Goal: Information Seeking & Learning: Learn about a topic

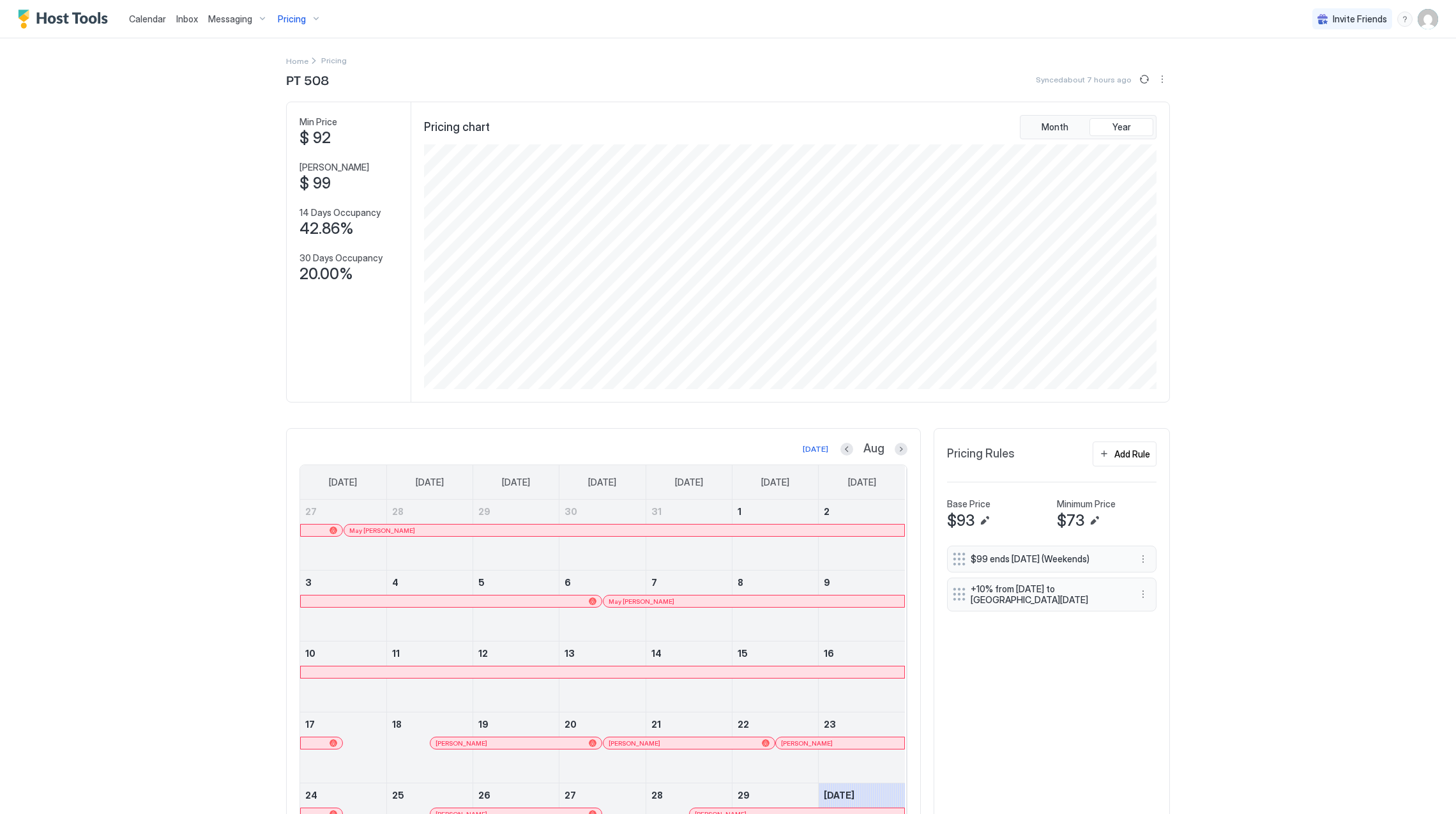
scroll to position [245, 735]
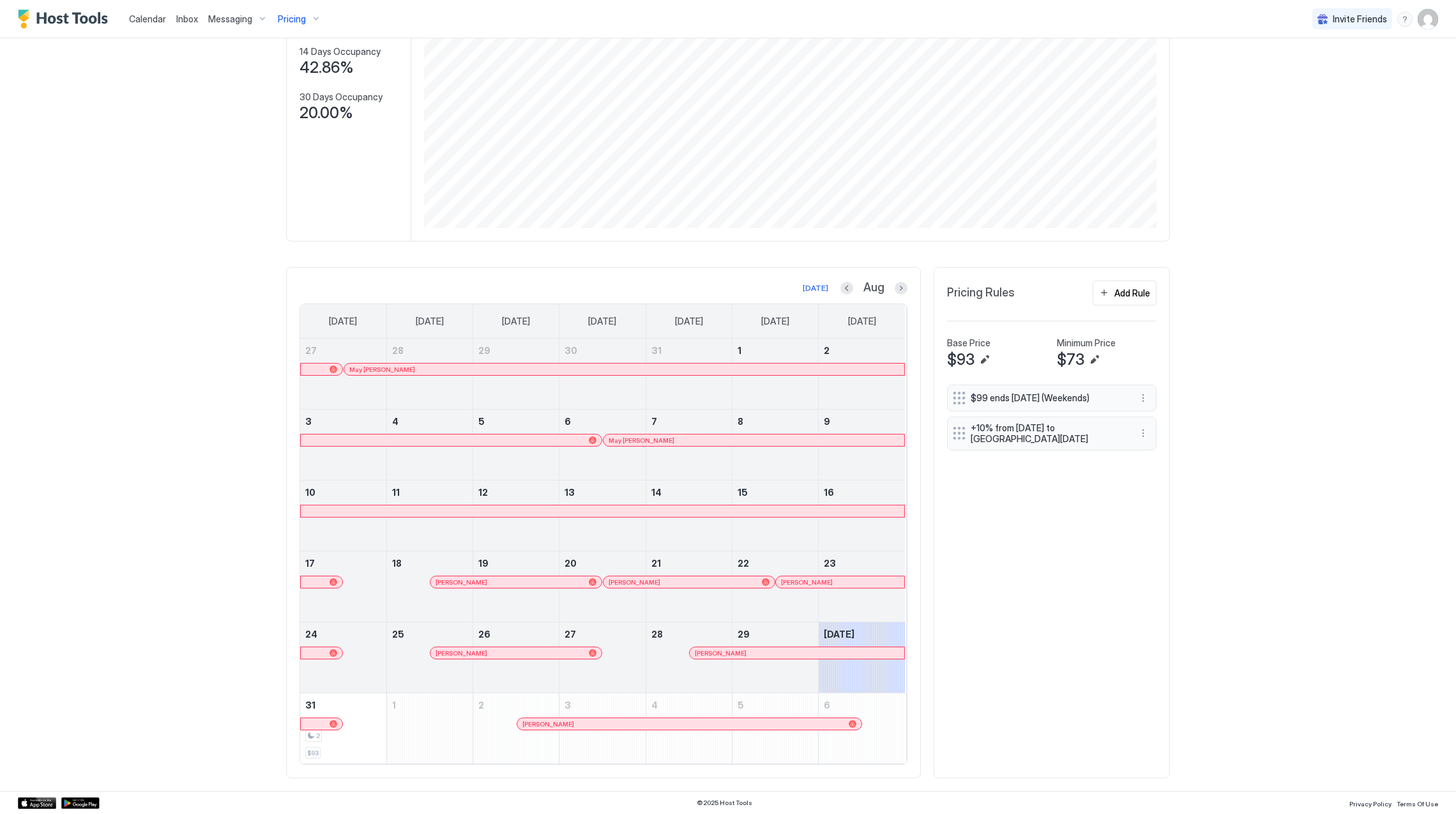
click at [289, 19] on span "Pricing" at bounding box center [292, 19] width 28 height 12
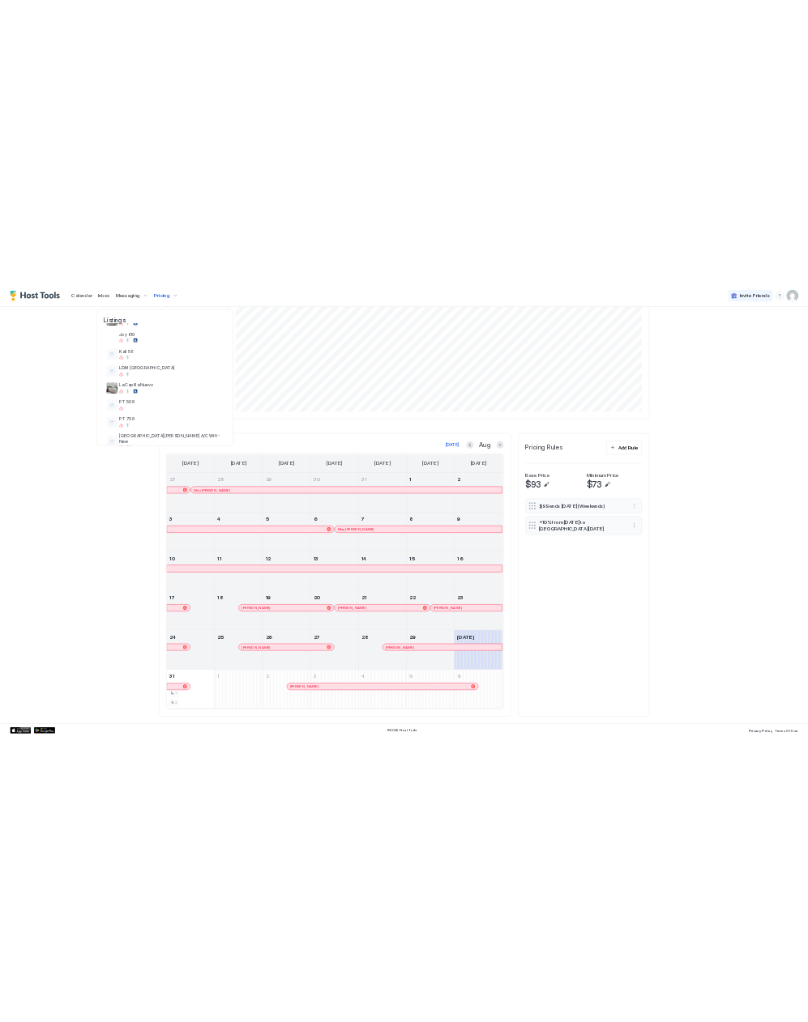
scroll to position [581, 0]
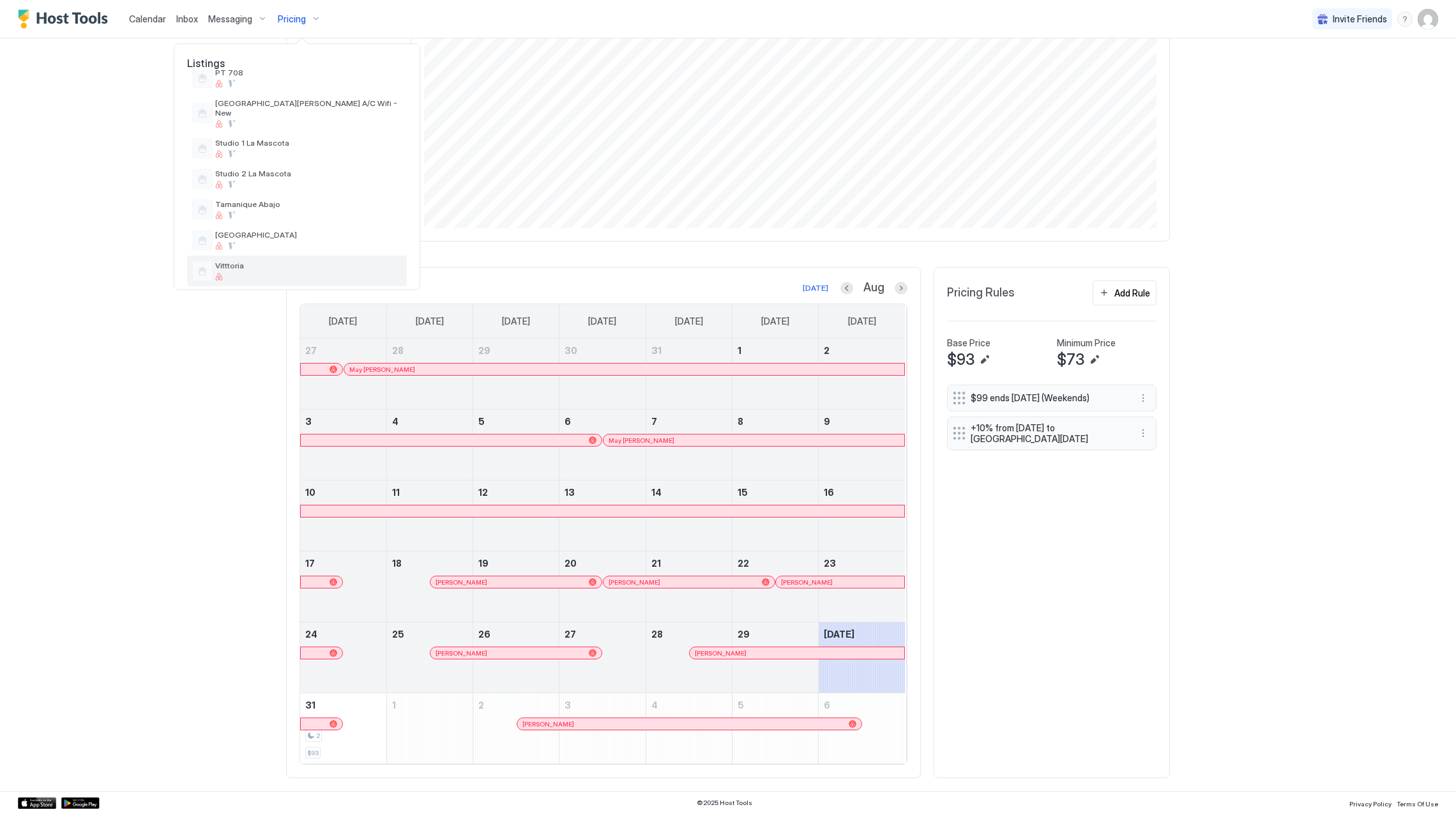
click at [310, 256] on div "Vitttoria" at bounding box center [296, 271] width 220 height 31
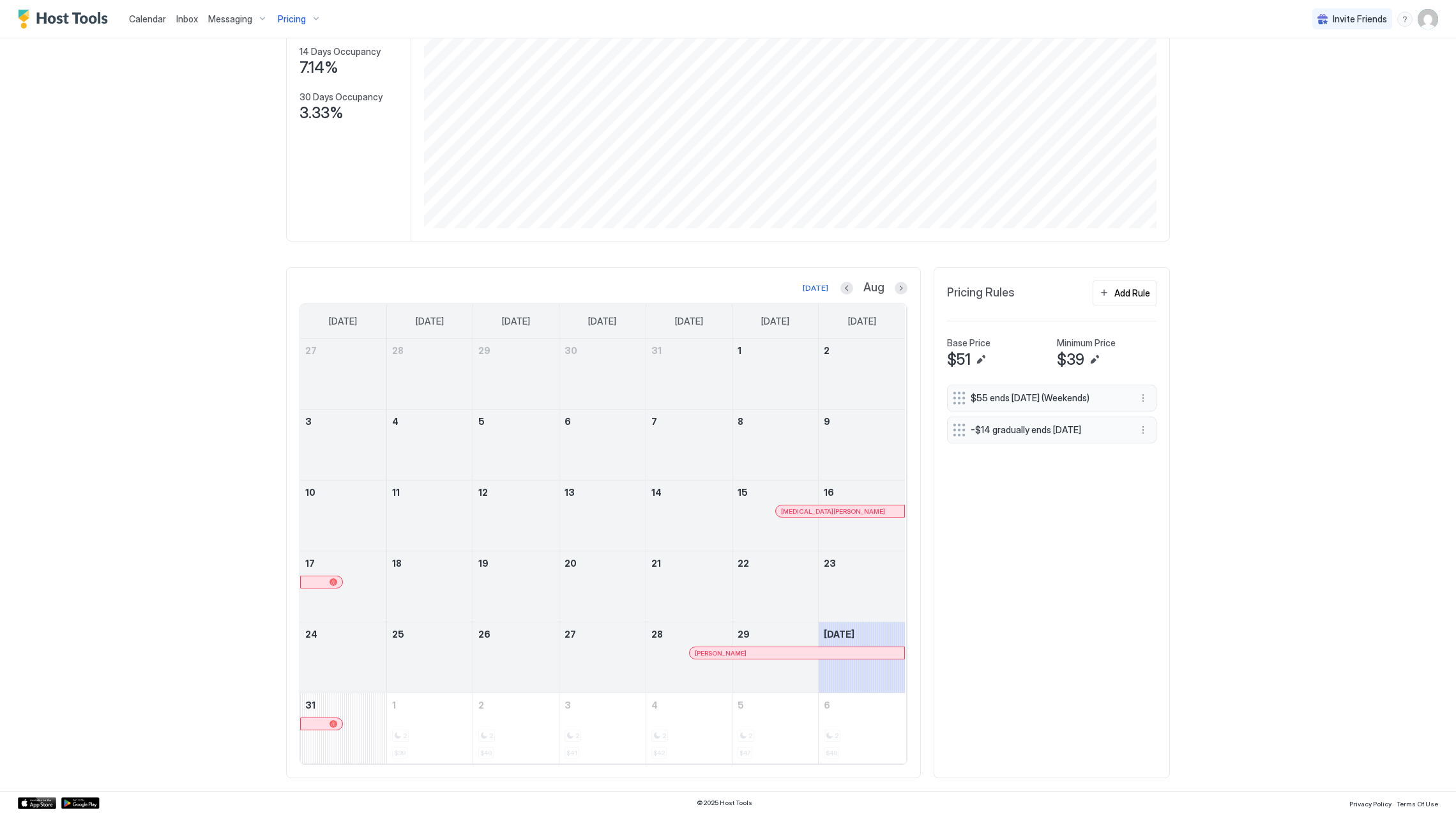
click at [842, 510] on div at bounding box center [847, 511] width 10 height 10
click at [780, 661] on div at bounding box center [775, 665] width 86 height 37
click at [780, 654] on div at bounding box center [785, 652] width 10 height 10
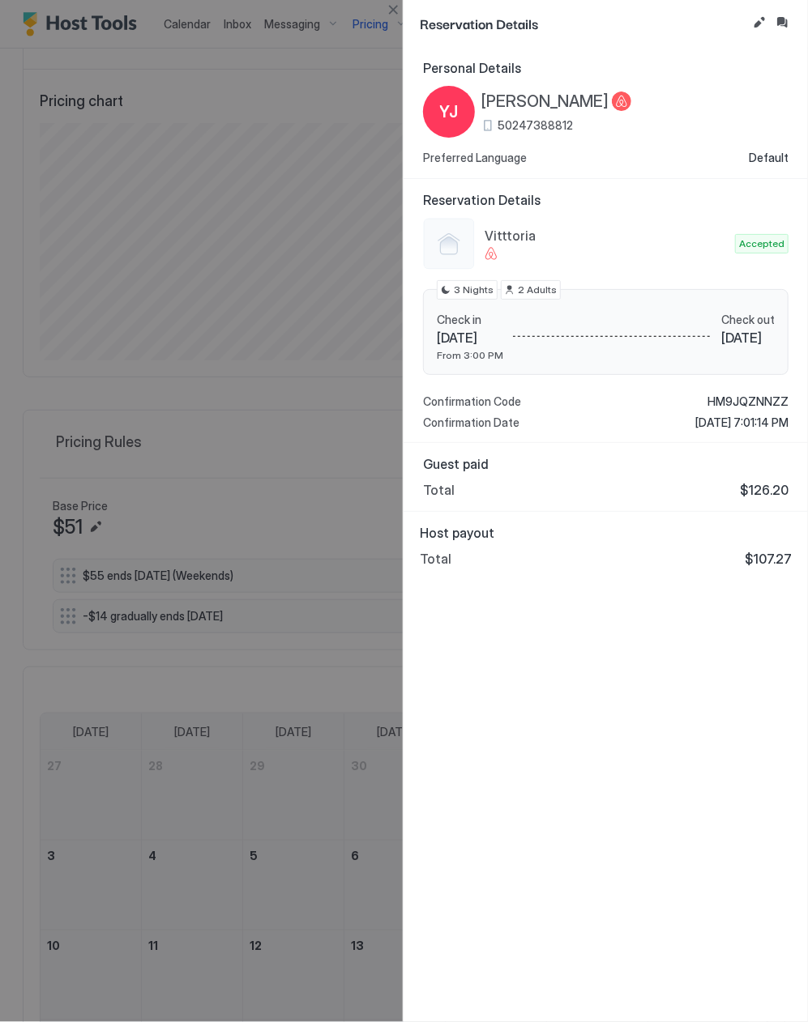
scroll to position [809783, 809309]
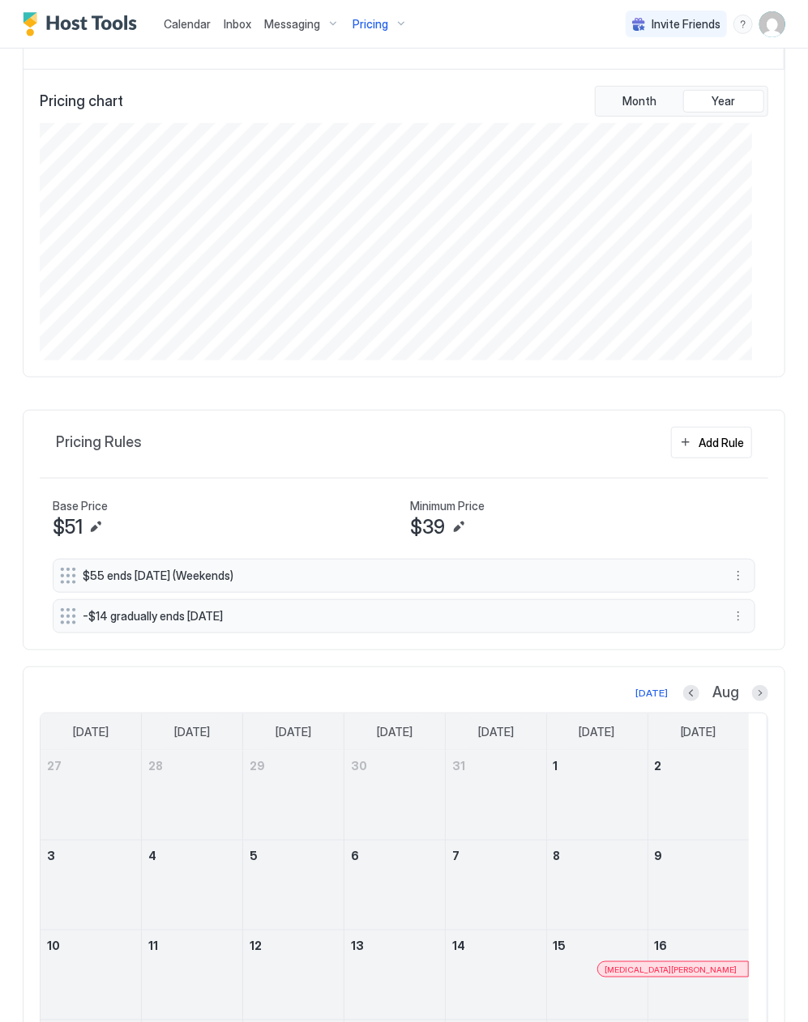
click at [350, 20] on div "Pricing" at bounding box center [380, 25] width 68 height 28
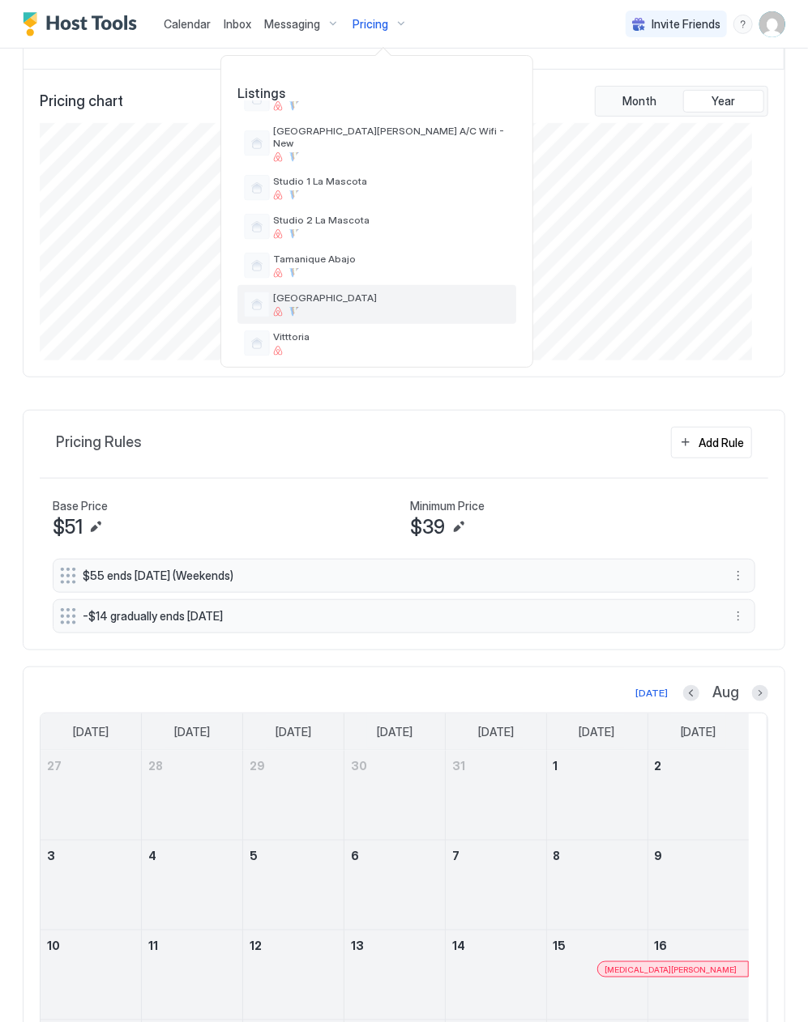
click at [399, 292] on span "[GEOGRAPHIC_DATA]" at bounding box center [391, 298] width 237 height 12
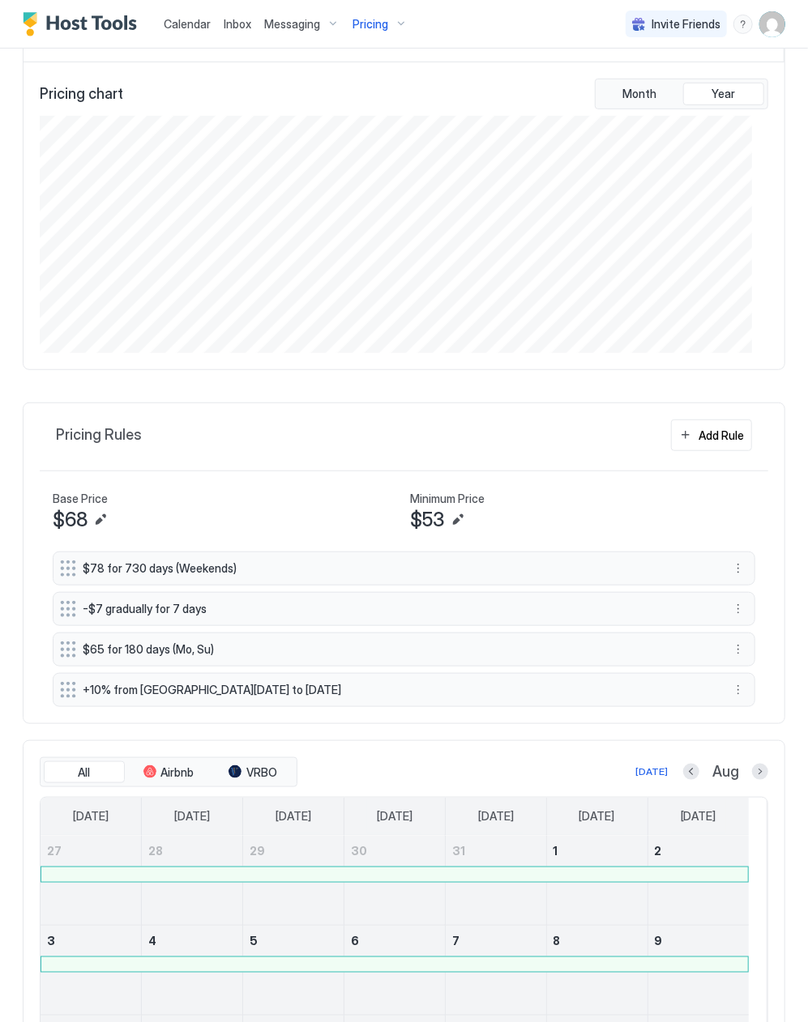
scroll to position [207, 0]
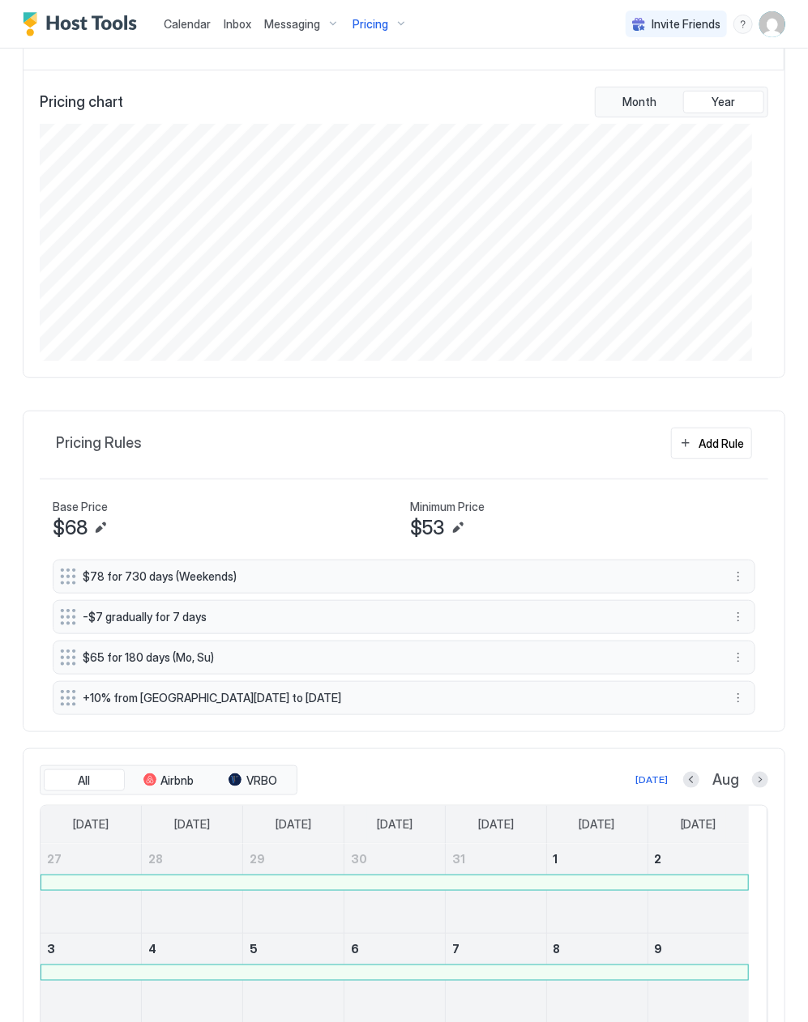
click at [364, 18] on span "Pricing" at bounding box center [370, 24] width 36 height 15
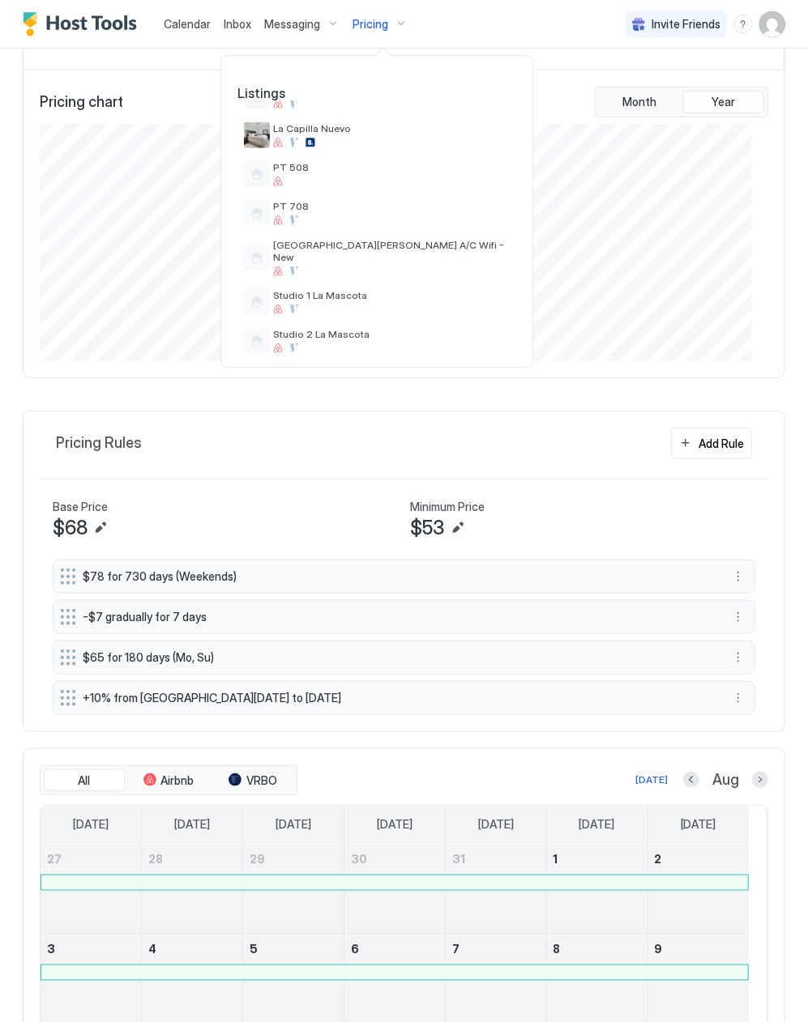
scroll to position [611, 0]
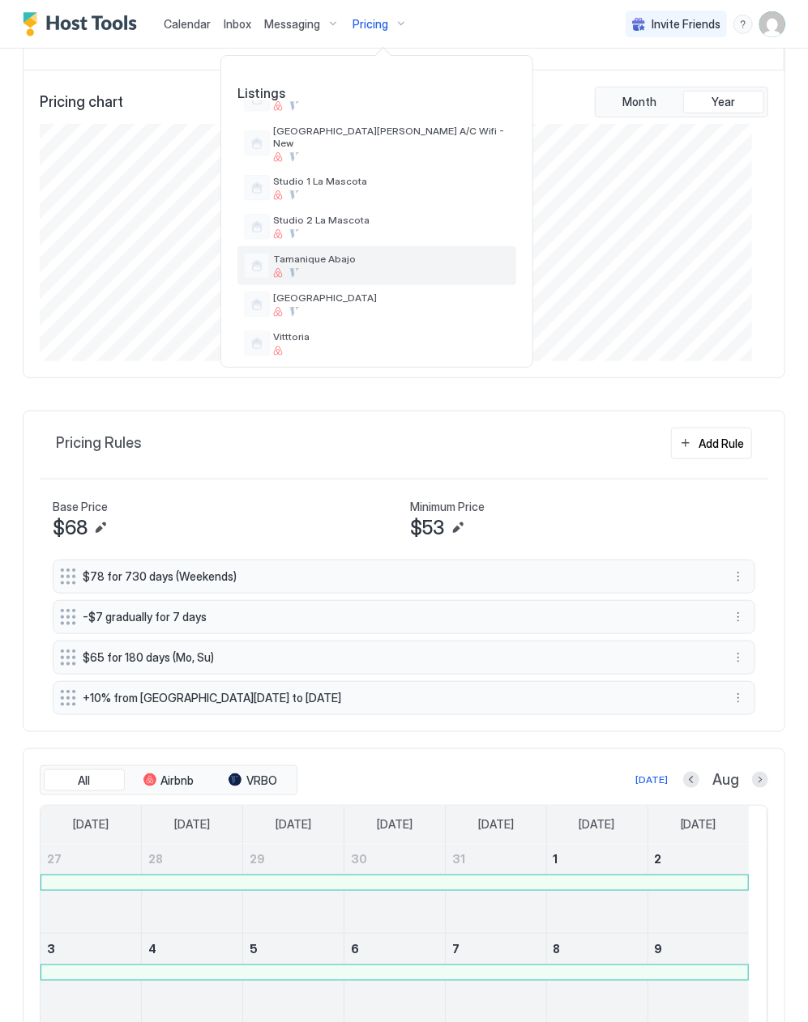
click at [347, 253] on span "Tamanique Abajo" at bounding box center [391, 259] width 237 height 12
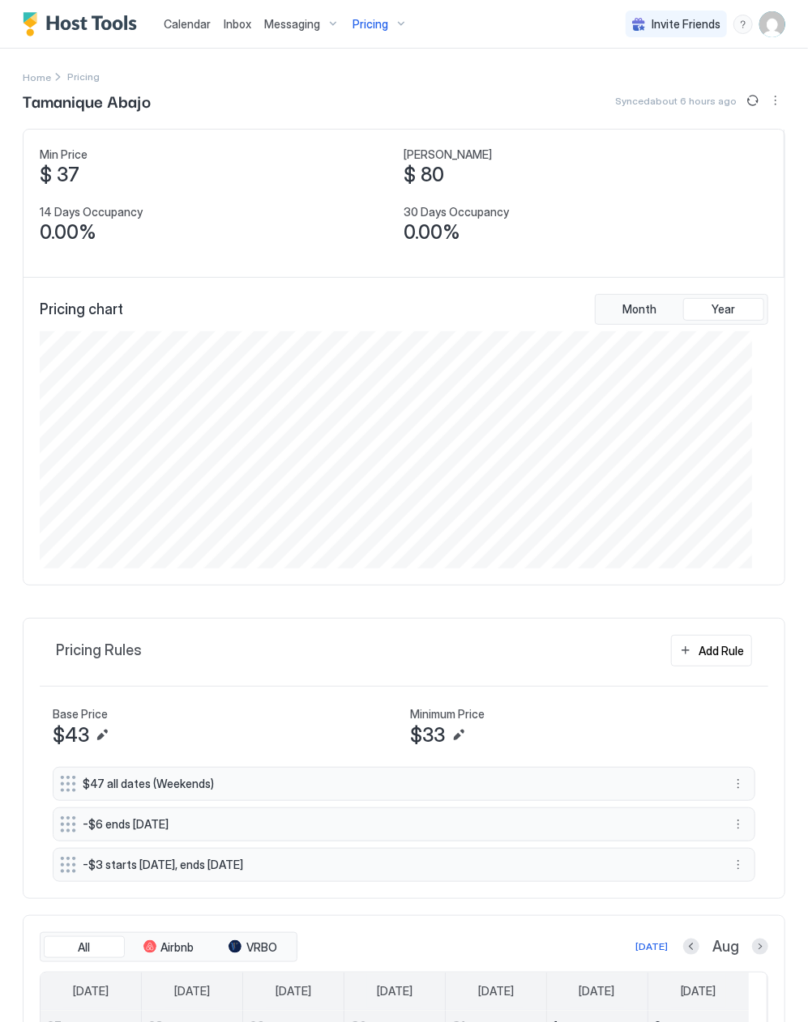
click at [365, 23] on div "Pricing" at bounding box center [380, 25] width 68 height 28
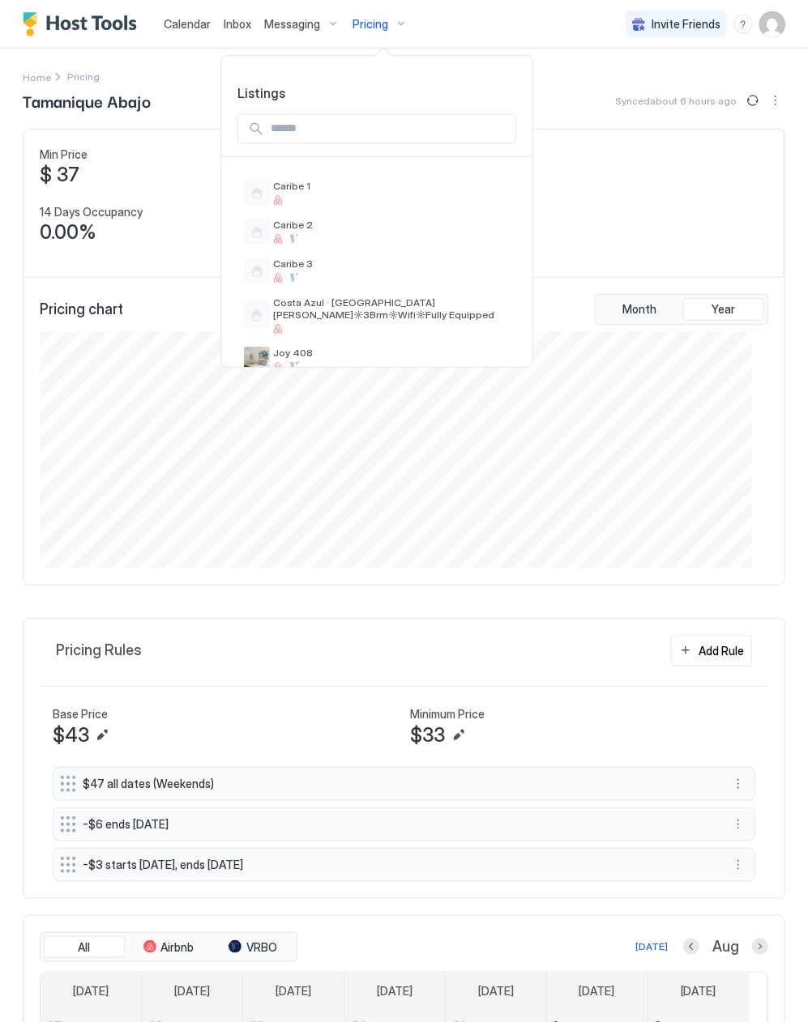
click at [461, 905] on div at bounding box center [404, 511] width 808 height 1022
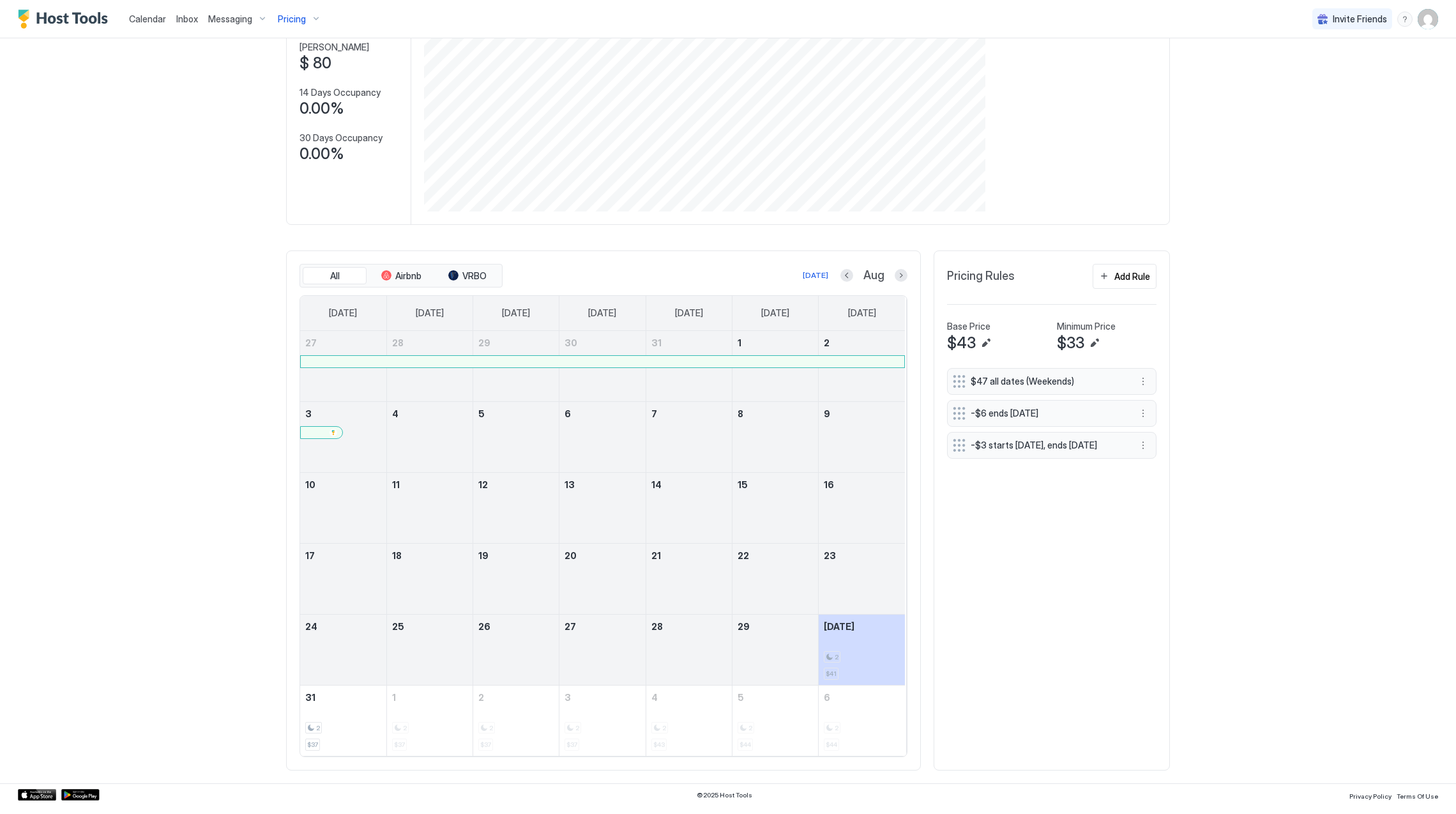
scroll to position [245, 735]
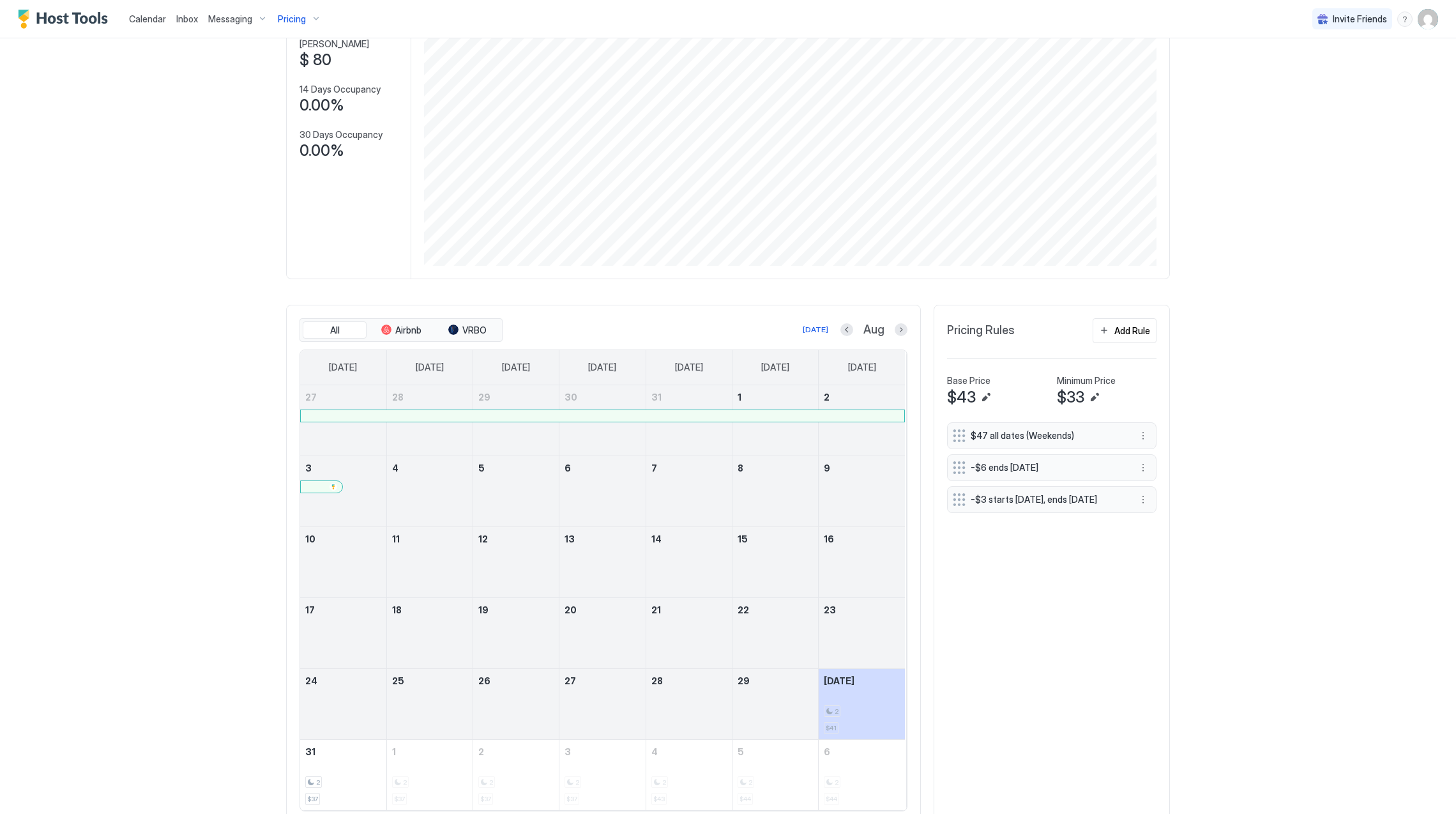
click at [277, 15] on span "Pricing" at bounding box center [292, 19] width 28 height 12
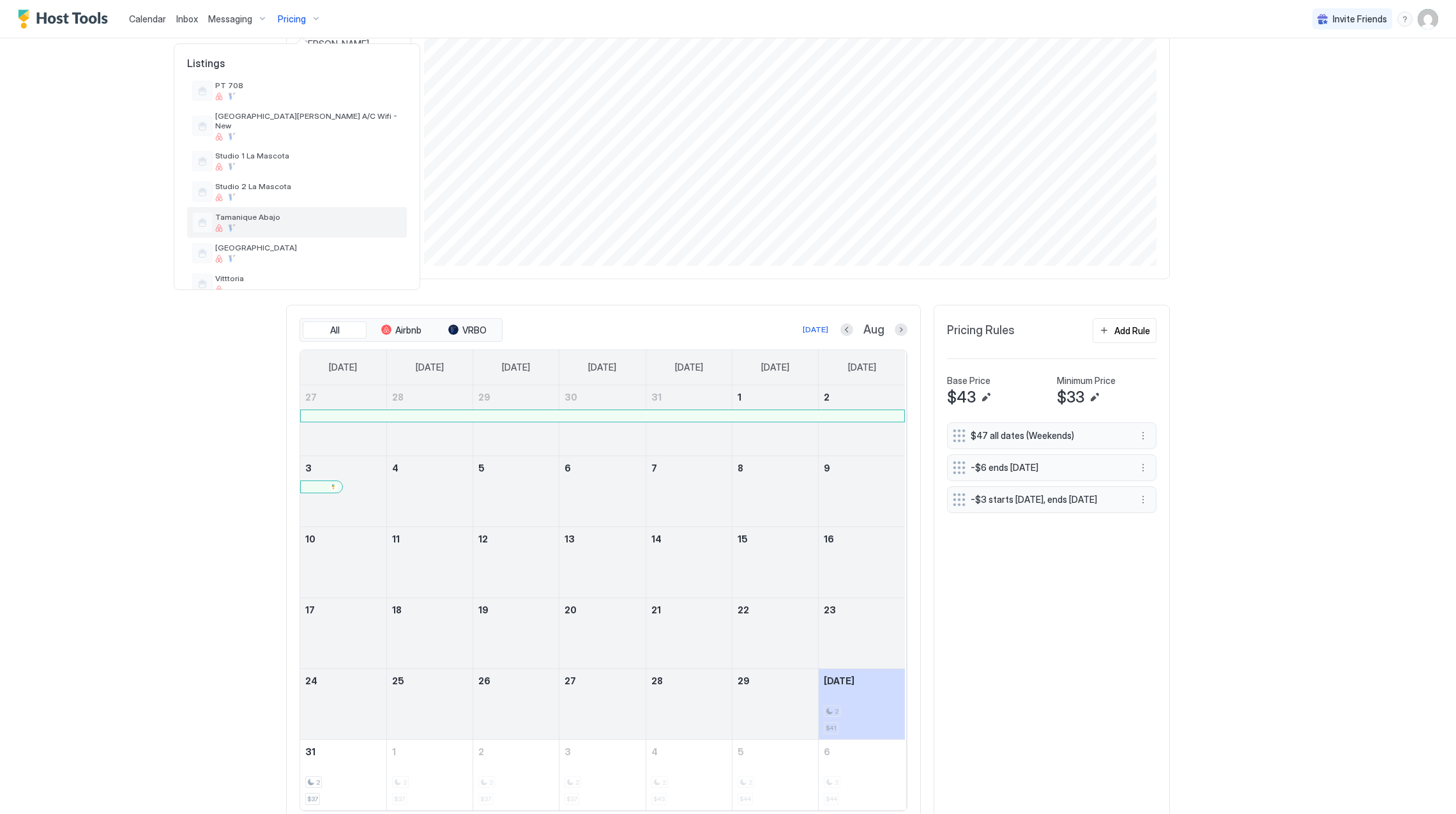
scroll to position [458, 0]
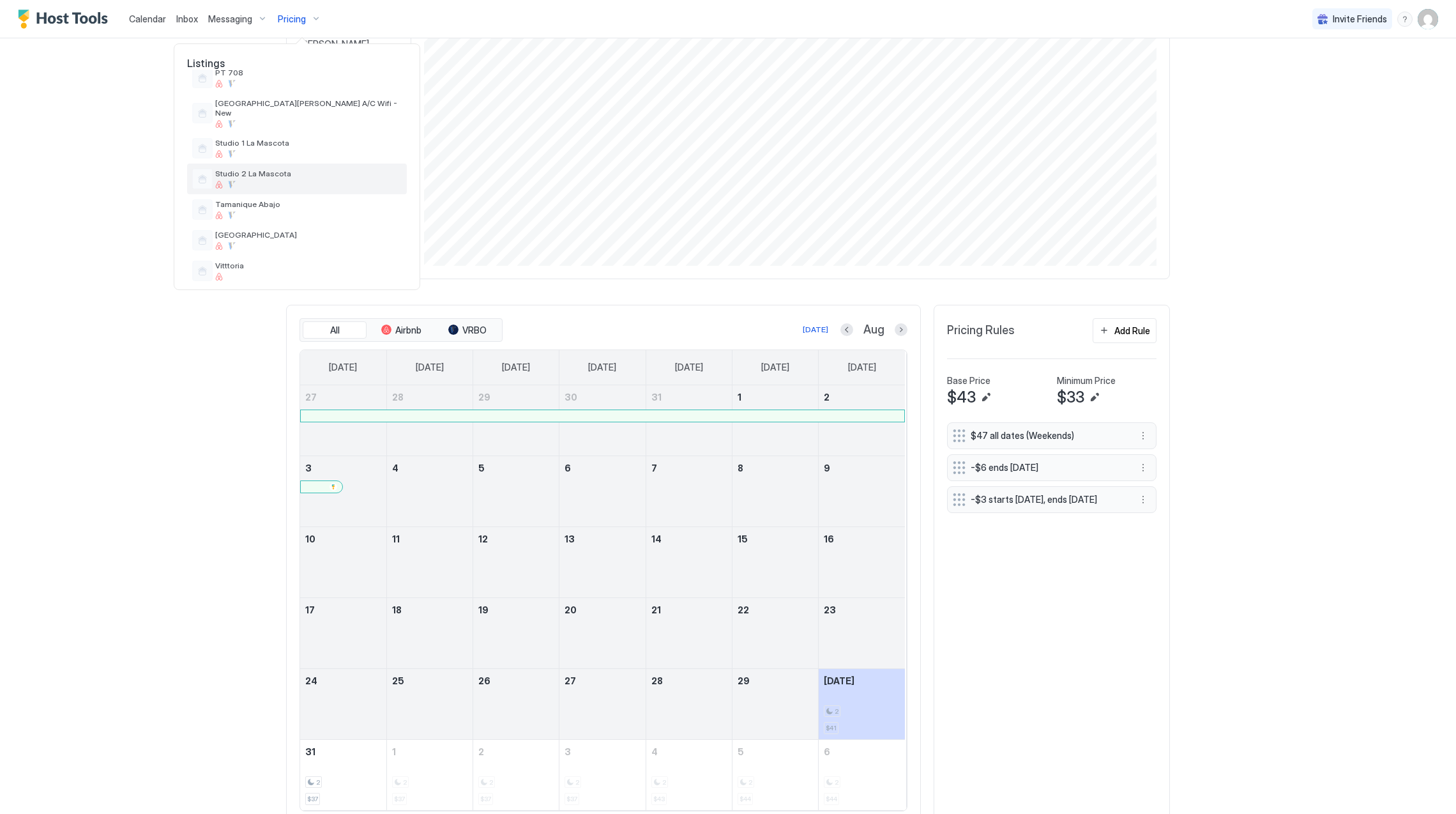
click at [299, 181] on div at bounding box center [308, 185] width 187 height 8
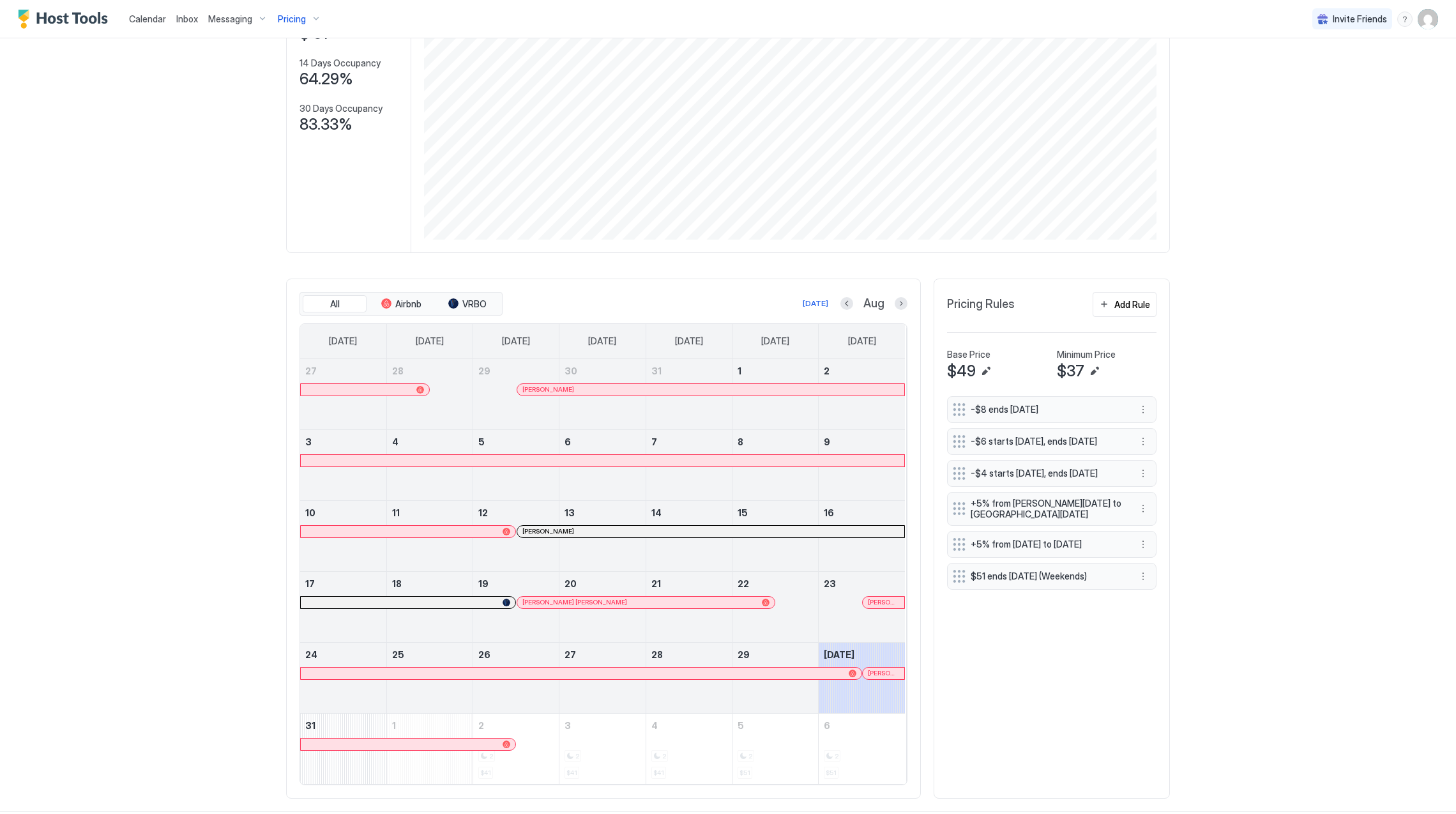
scroll to position [174, 0]
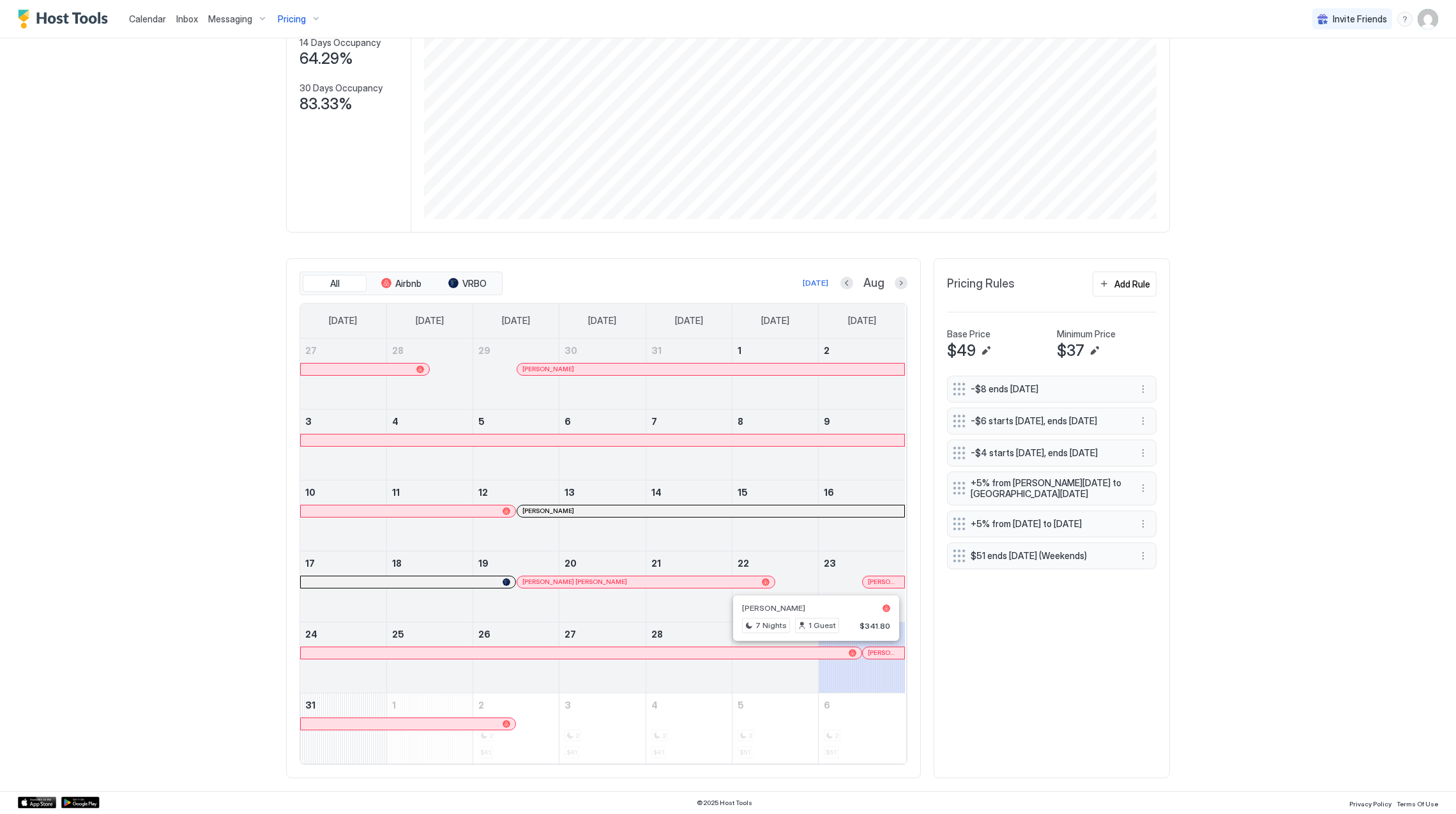
click at [892, 652] on div "[PERSON_NAME]" at bounding box center [883, 652] width 42 height 9
